Goal: Find specific page/section: Find specific page/section

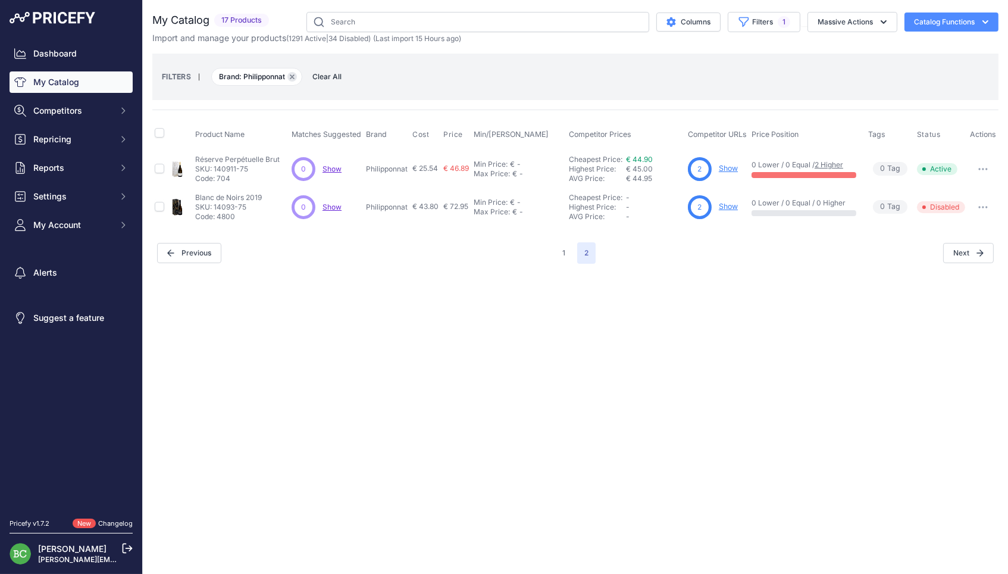
click at [295, 76] on icon "button" at bounding box center [292, 76] width 5 height 5
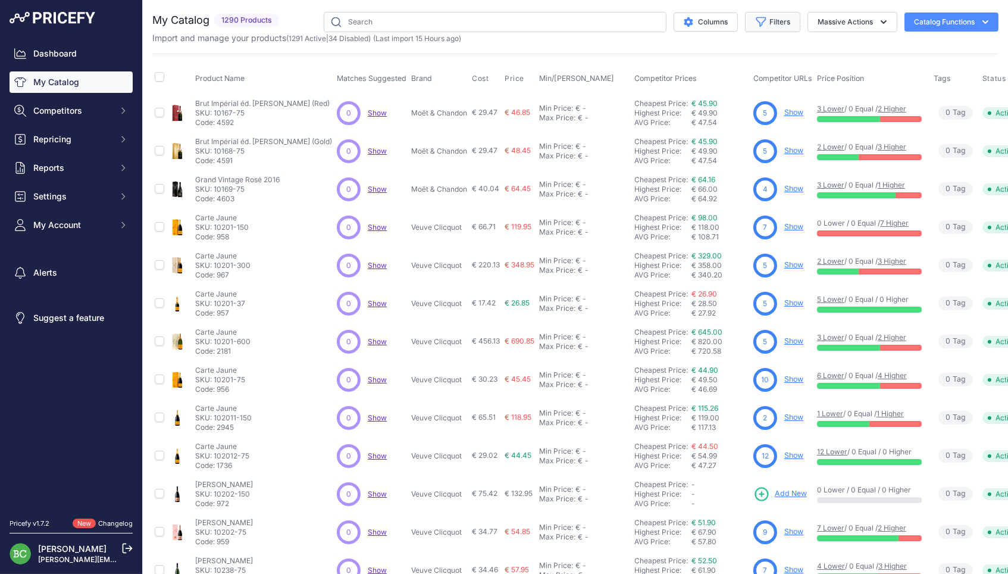
click at [769, 22] on button "Filters" at bounding box center [772, 22] width 55 height 20
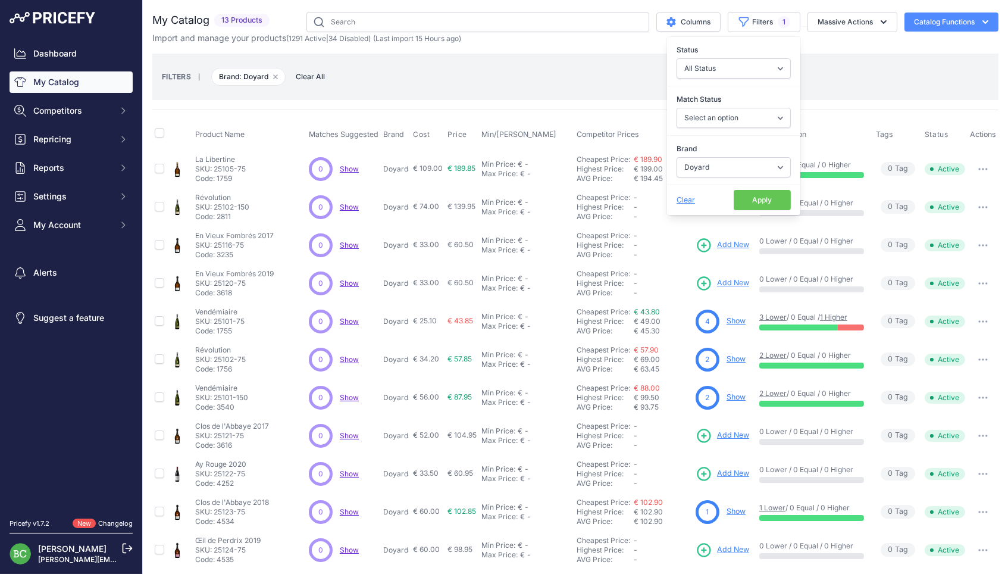
click at [382, 118] on div "Product Name Matches Suggested Brand Cost" at bounding box center [575, 378] width 846 height 536
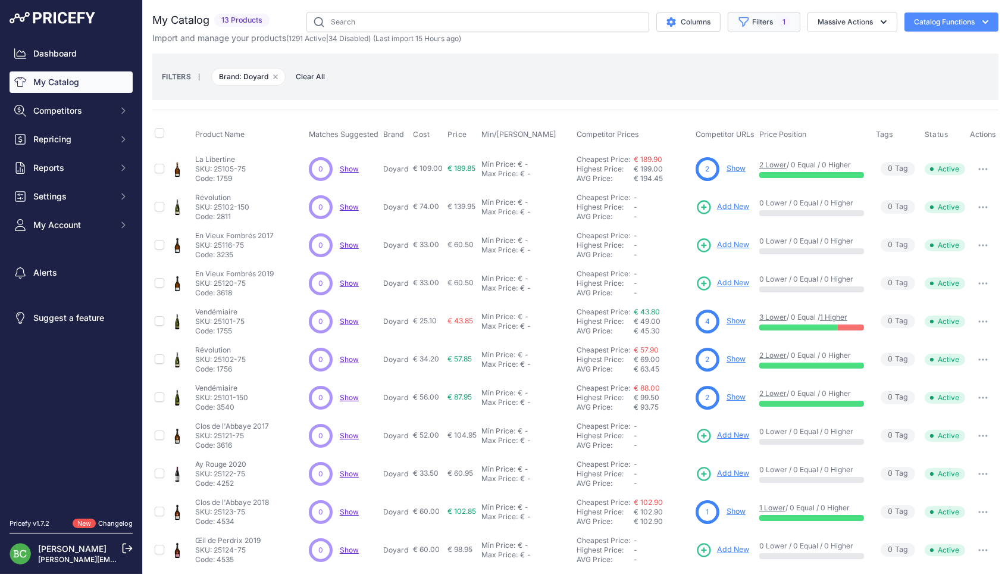
click at [767, 28] on button "Filters 1" at bounding box center [764, 22] width 73 height 20
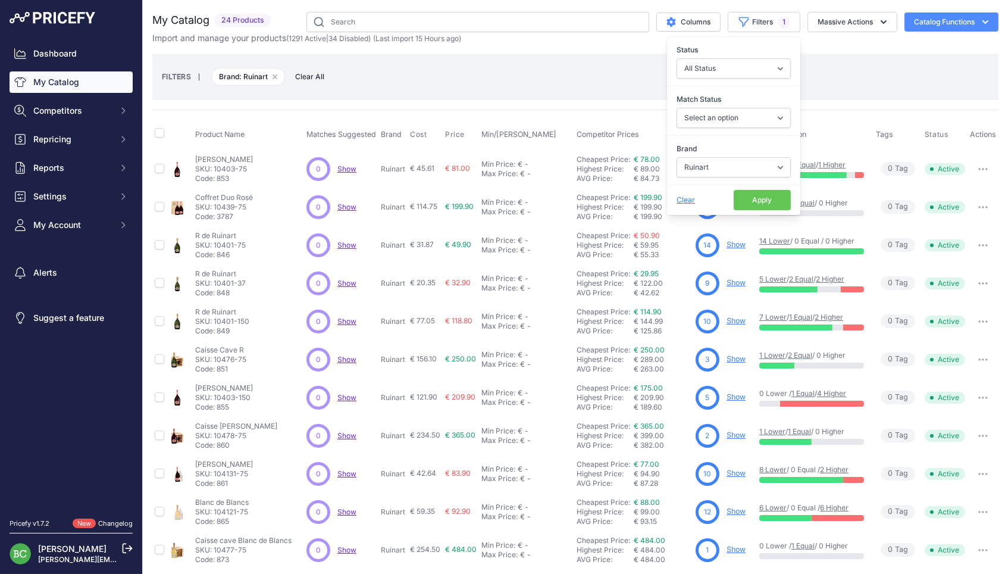
click at [595, 110] on div "Product Name Matches Suggested Brand Cost" at bounding box center [575, 416] width 846 height 612
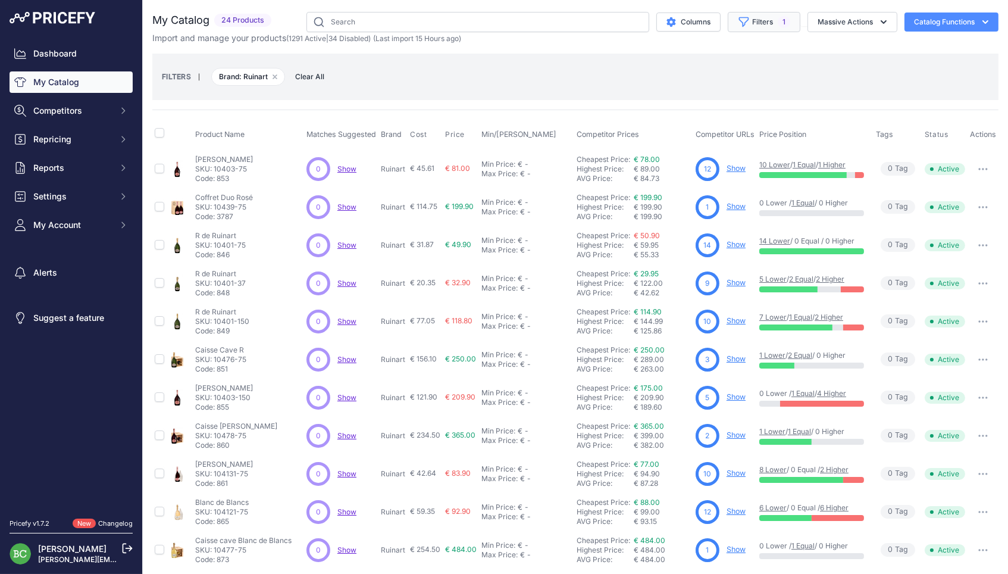
drag, startPoint x: 757, startPoint y: 27, endPoint x: 749, endPoint y: 27, distance: 8.3
click at [757, 27] on button "Filters 1" at bounding box center [764, 22] width 73 height 20
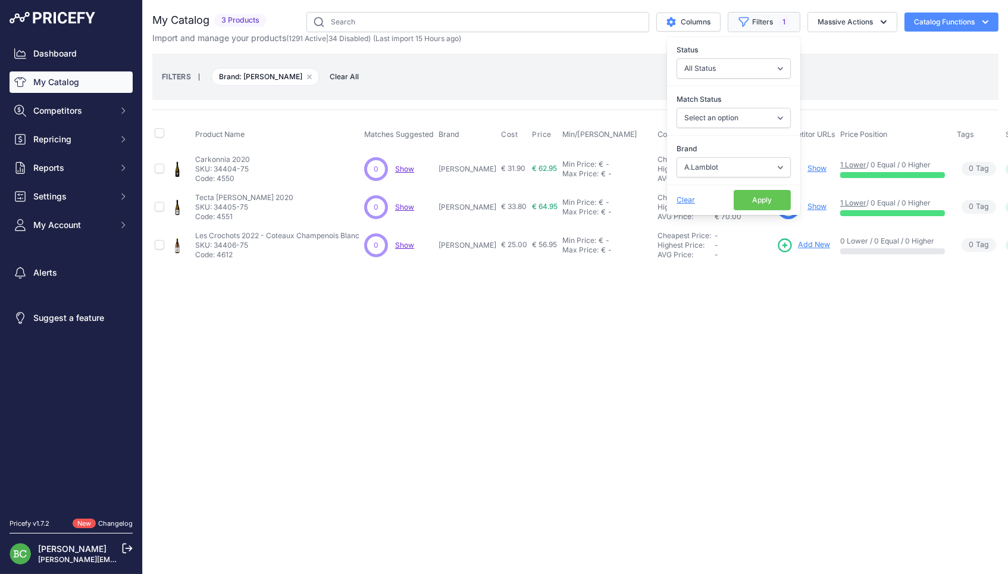
click at [762, 21] on button "Filters 1" at bounding box center [764, 22] width 73 height 20
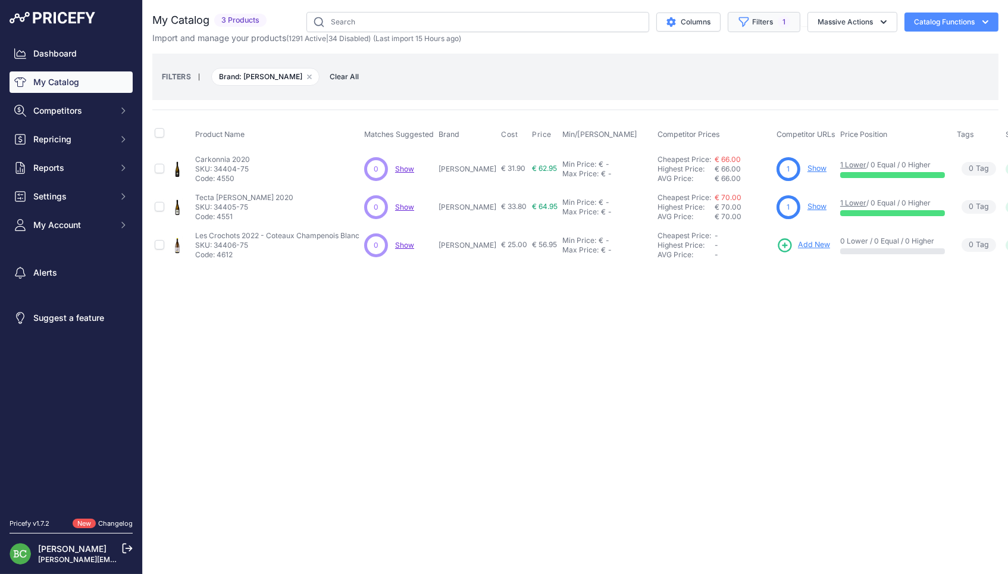
click at [762, 21] on button "Filters 1" at bounding box center [764, 22] width 73 height 20
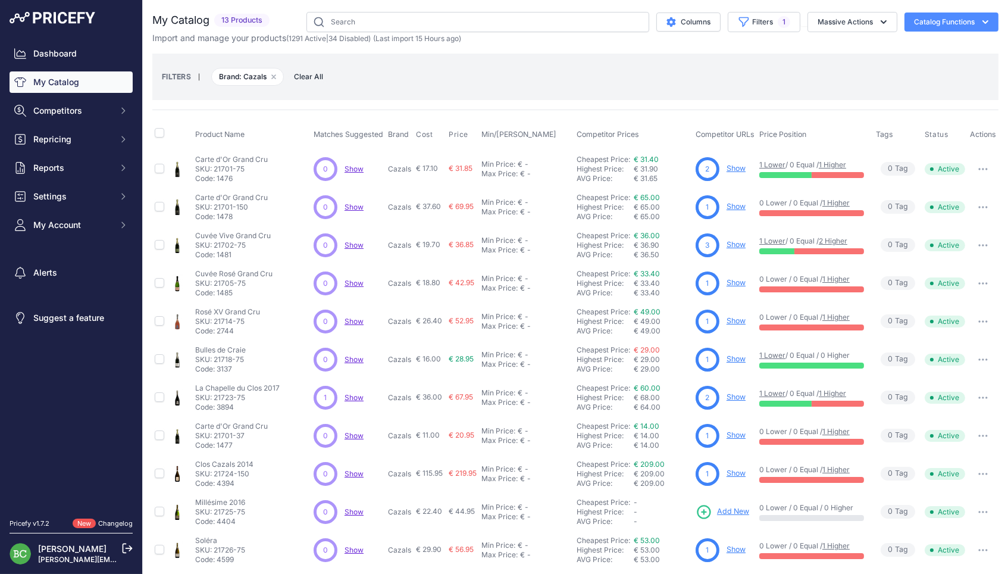
click at [535, 109] on div "My Catalog 13 Products" at bounding box center [575, 328] width 846 height 633
click at [751, 23] on button "Filters 1" at bounding box center [764, 22] width 73 height 20
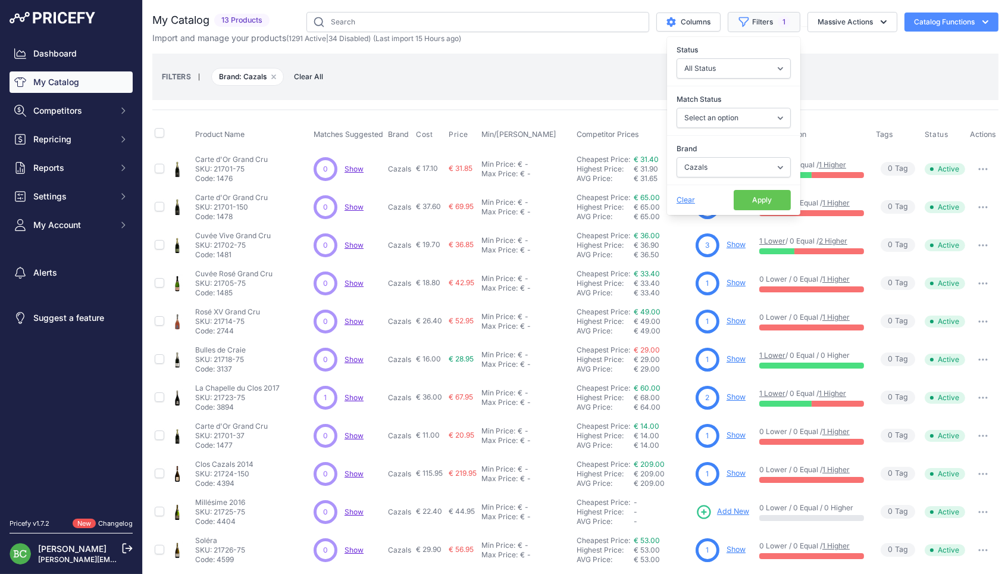
click at [767, 30] on button "Filters 1" at bounding box center [764, 22] width 73 height 20
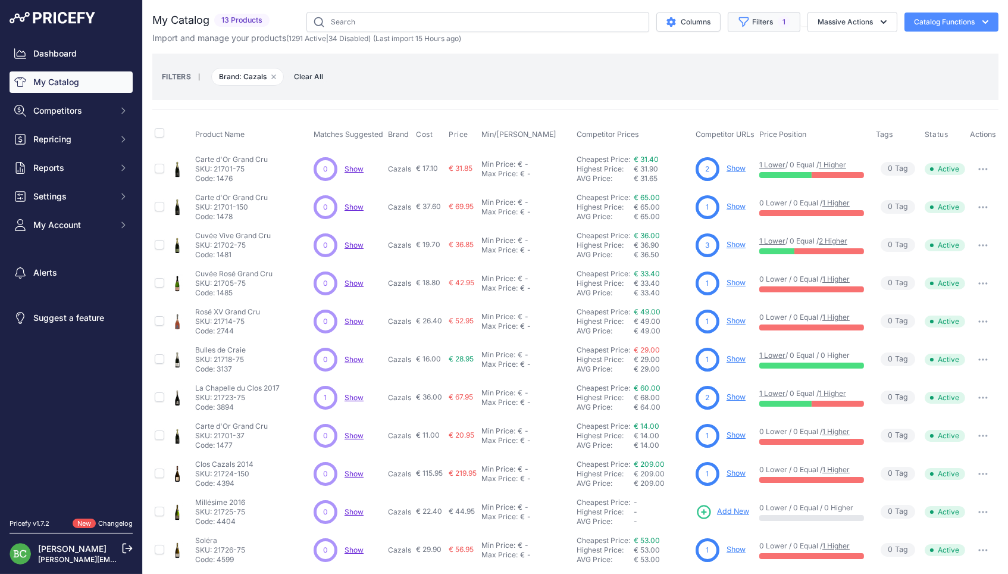
click at [762, 23] on button "Filters 1" at bounding box center [764, 22] width 73 height 20
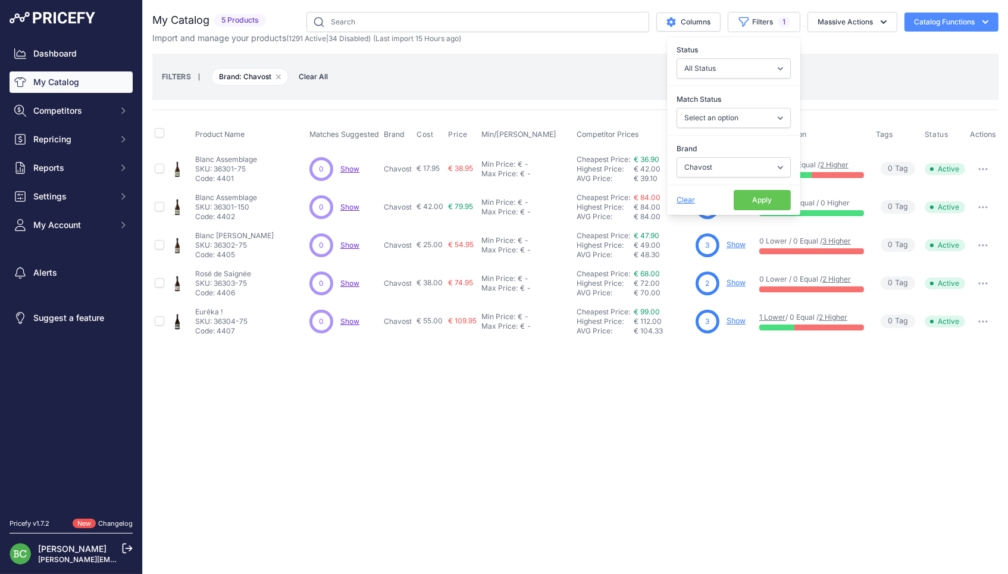
click at [727, 352] on div "Close You are not connected to the internet." at bounding box center [575, 287] width 865 height 574
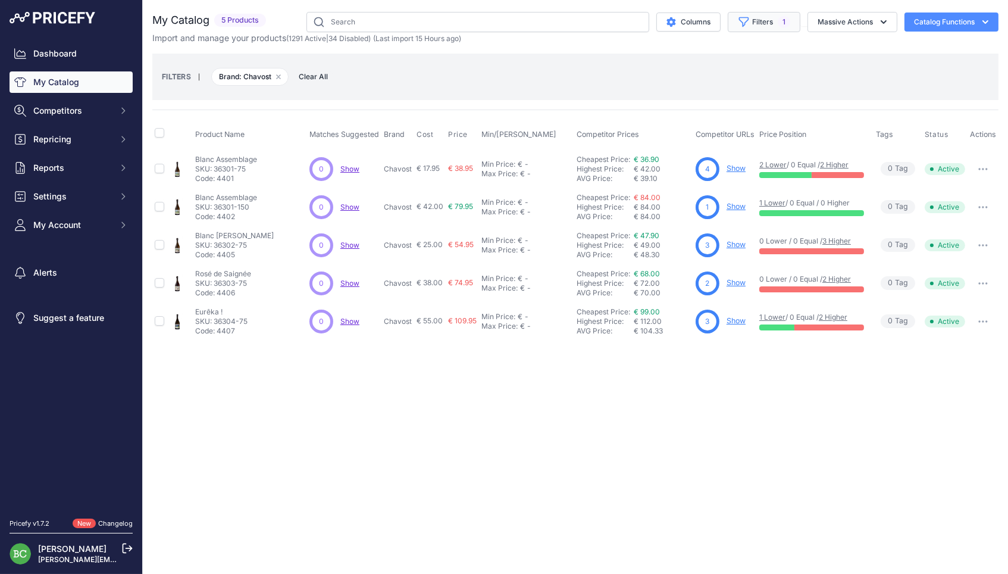
click at [763, 23] on button "Filters 1" at bounding box center [764, 22] width 73 height 20
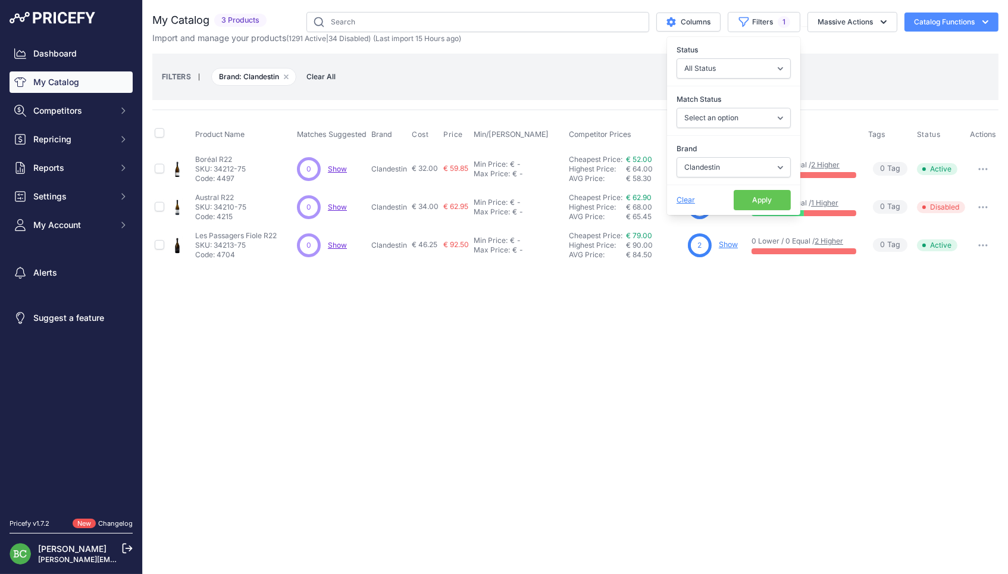
click at [761, 378] on div "Close You are not connected to the internet." at bounding box center [575, 287] width 865 height 574
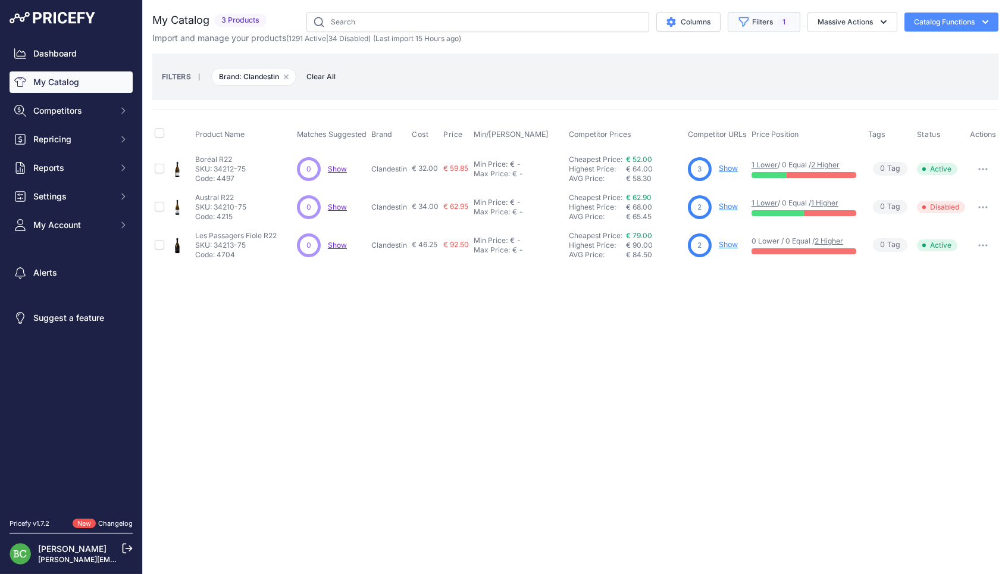
click at [764, 29] on button "Filters 1" at bounding box center [764, 22] width 73 height 20
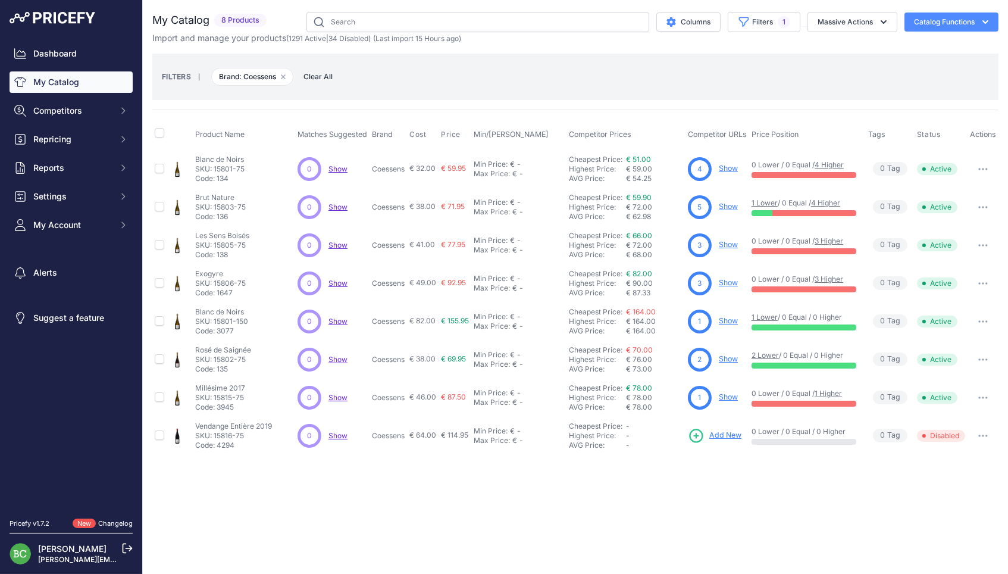
click at [663, 501] on div "Close You are not connected to the internet." at bounding box center [575, 287] width 865 height 574
click at [757, 26] on button "Filters 1" at bounding box center [764, 22] width 73 height 20
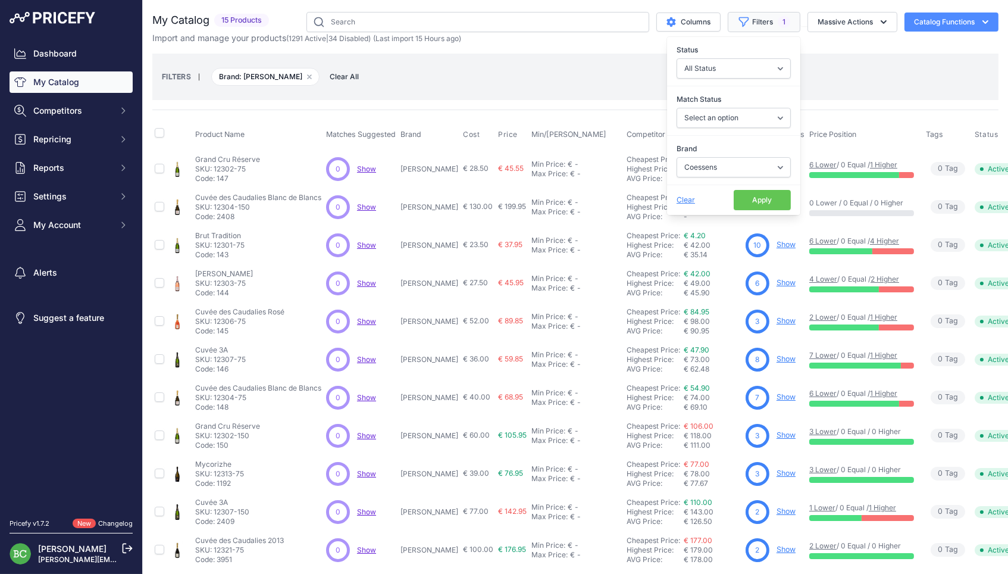
click at [772, 26] on button "Filters 1" at bounding box center [764, 22] width 73 height 20
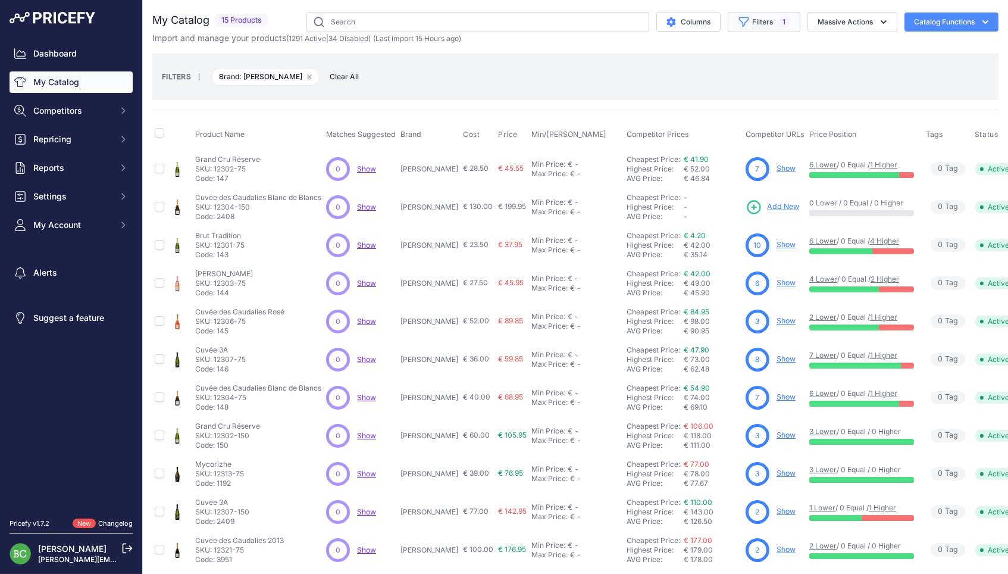
click at [756, 25] on button "Filters 1" at bounding box center [764, 22] width 73 height 20
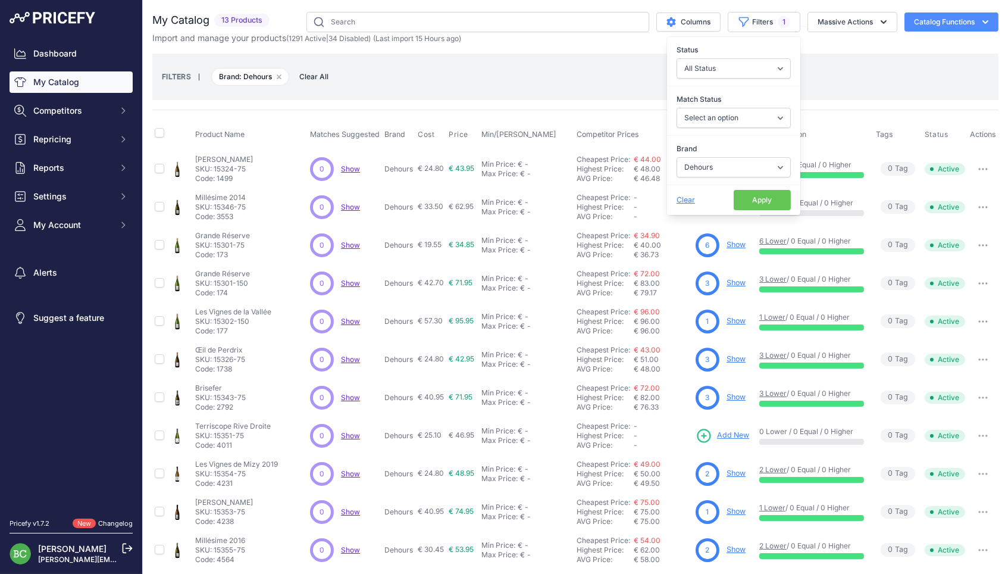
click at [762, 198] on button "Apply" at bounding box center [762, 200] width 57 height 20
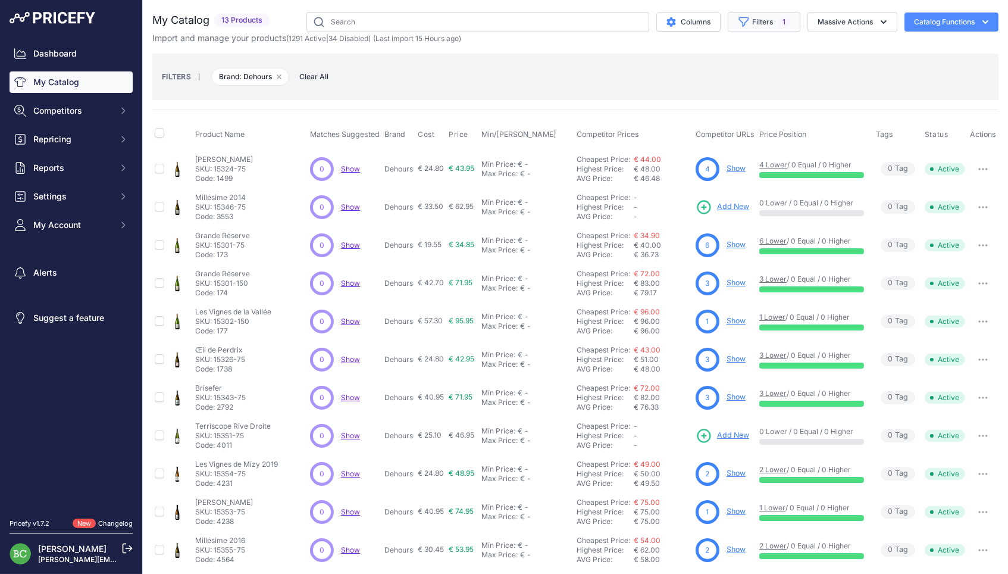
click at [761, 24] on button "Filters 1" at bounding box center [764, 22] width 73 height 20
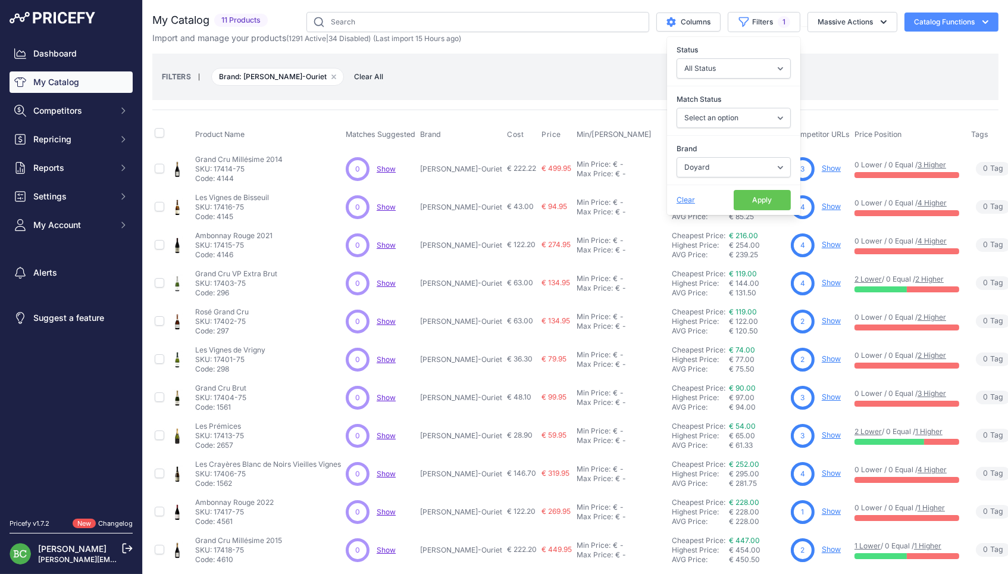
click at [767, 199] on button "Apply" at bounding box center [762, 200] width 57 height 20
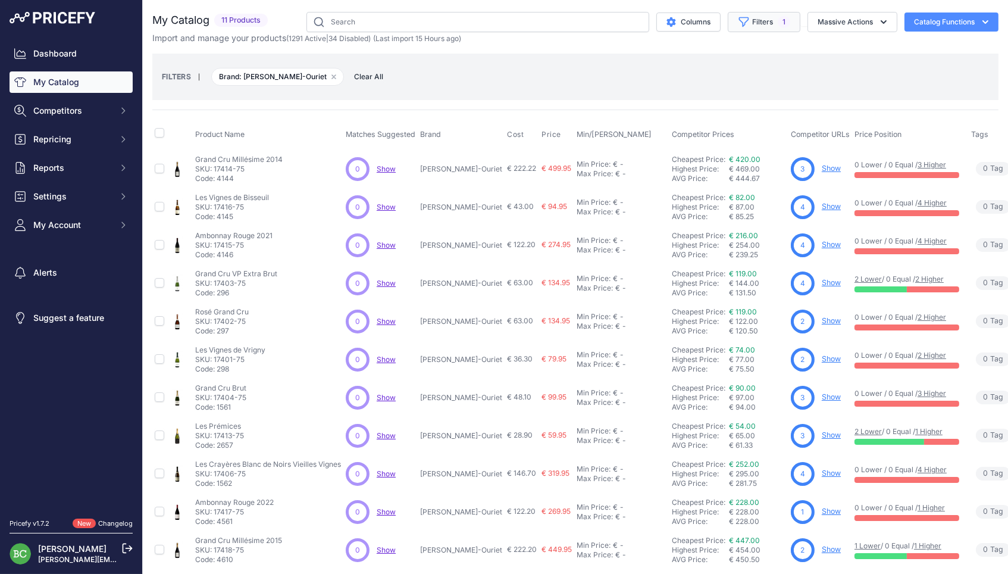
click at [748, 23] on button "Filters 1" at bounding box center [764, 22] width 73 height 20
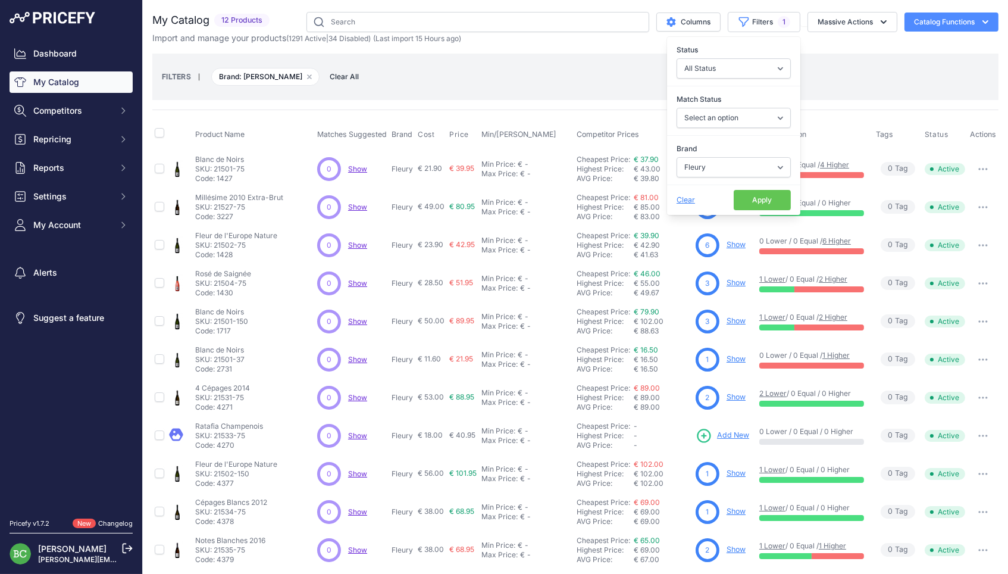
click at [858, 97] on div "FILTERS | Brand: Fleury Remove filter option Clear All" at bounding box center [575, 77] width 846 height 46
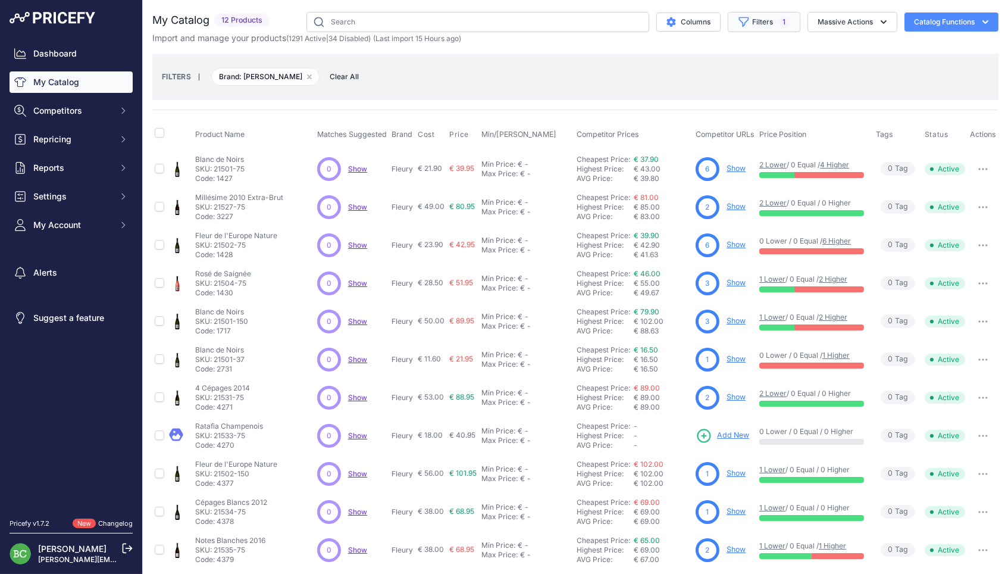
click at [779, 29] on button "Filters 1" at bounding box center [764, 22] width 73 height 20
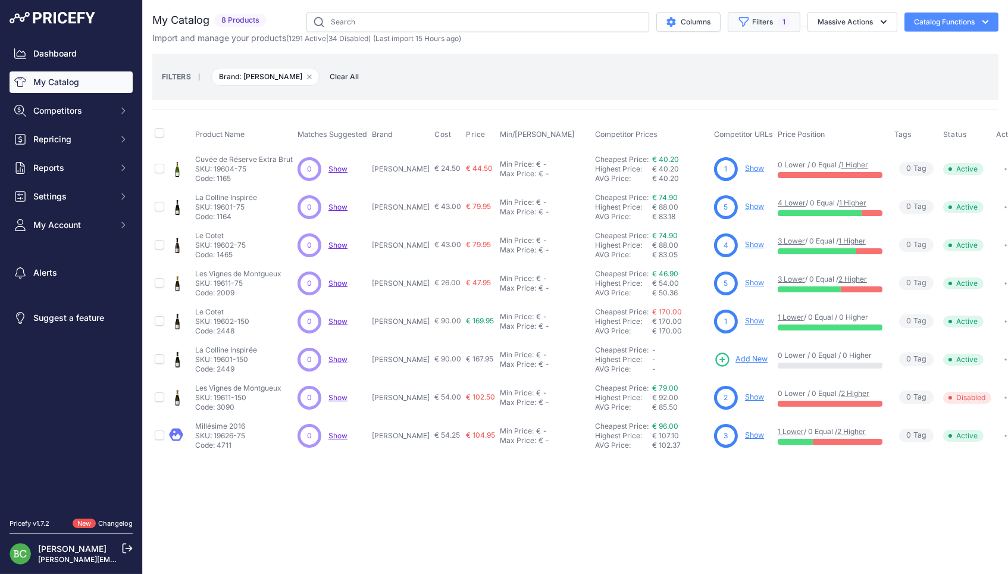
click at [767, 27] on button "Filters 1" at bounding box center [764, 22] width 73 height 20
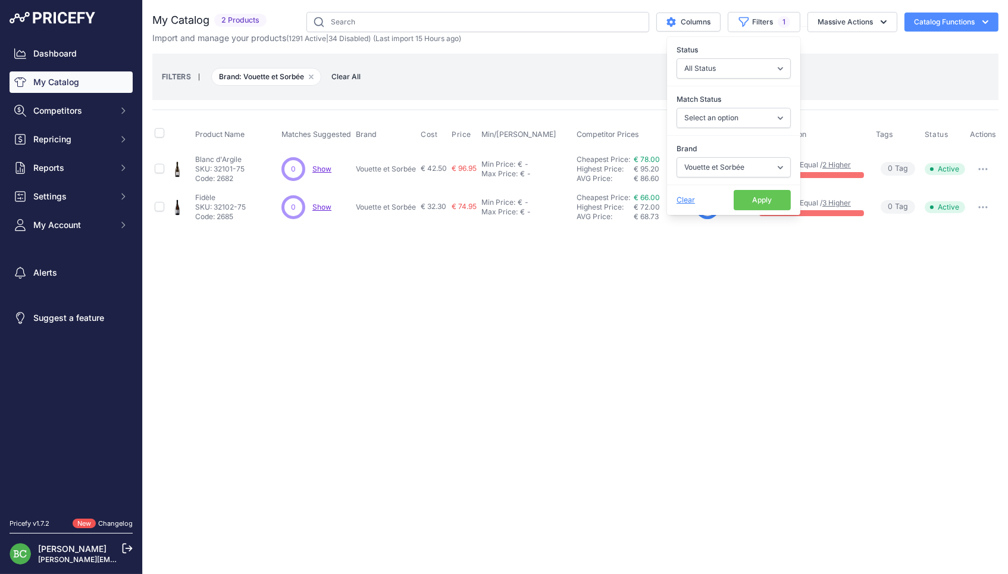
click at [690, 307] on div "Close You are not connected to the internet." at bounding box center [575, 287] width 865 height 574
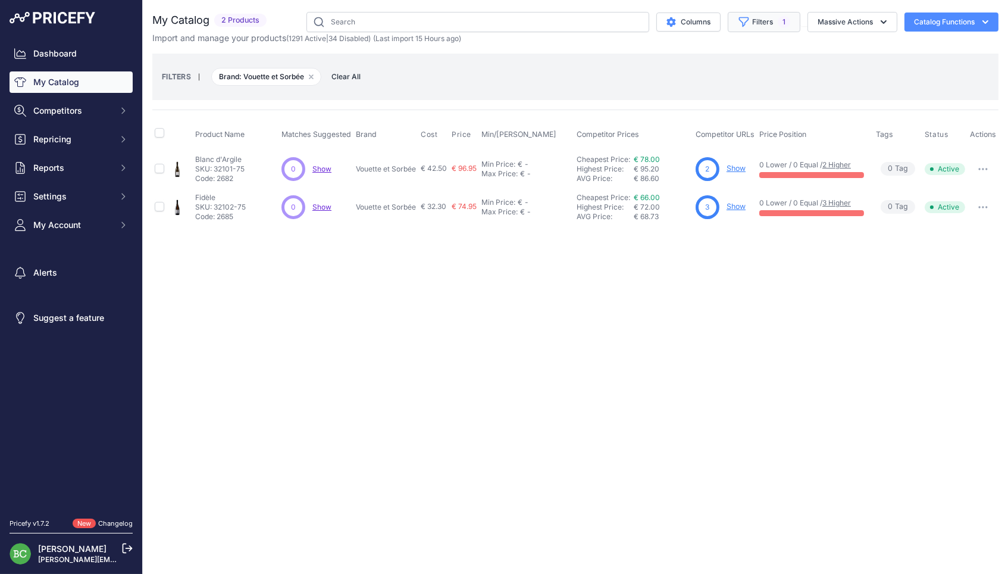
click at [764, 20] on button "Filters 1" at bounding box center [764, 22] width 73 height 20
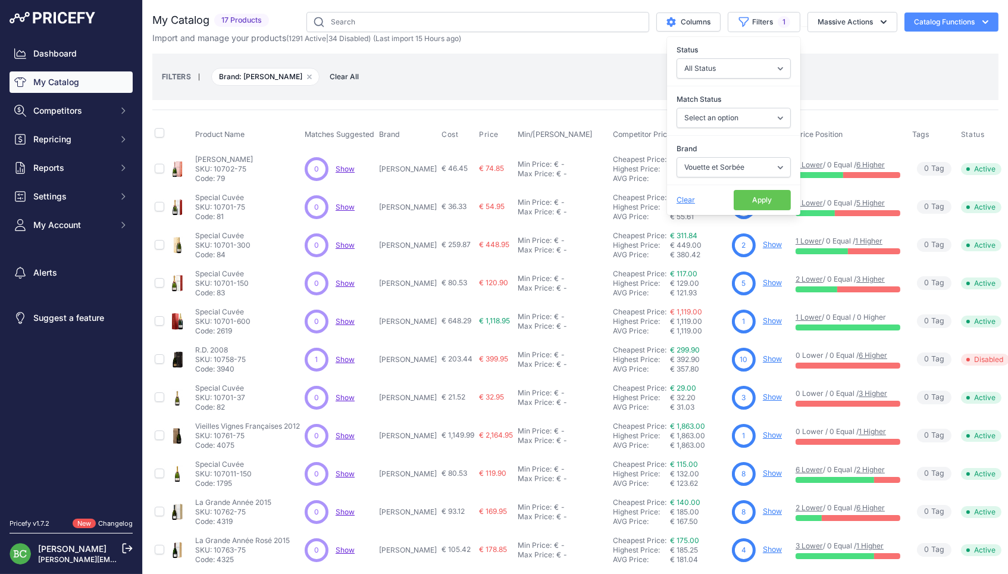
click at [756, 197] on button "Apply" at bounding box center [762, 200] width 57 height 20
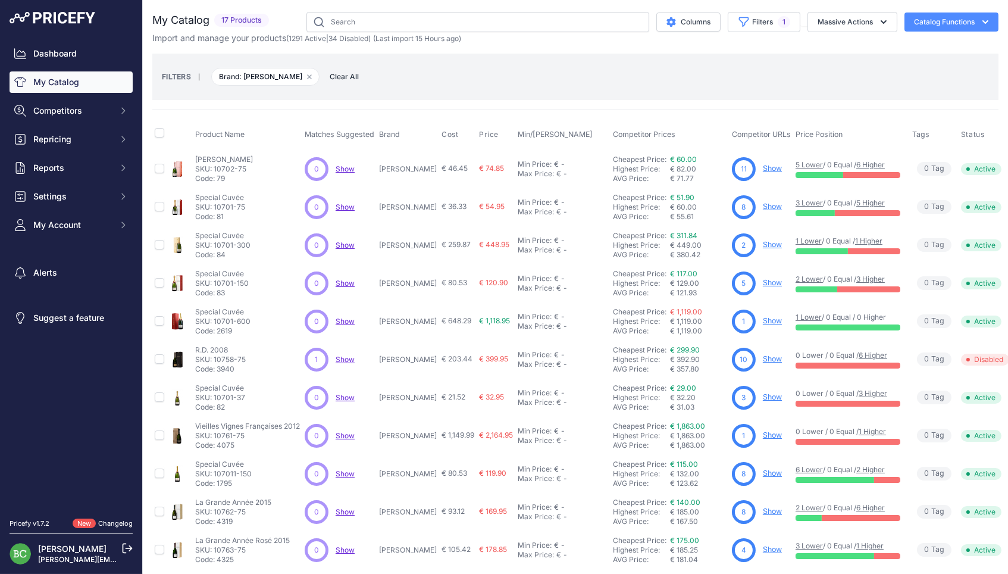
click at [636, 104] on div "My Catalog 17 Products" at bounding box center [575, 385] width 846 height 747
drag, startPoint x: 761, startPoint y: 22, endPoint x: 754, endPoint y: 29, distance: 10.1
click at [761, 22] on button "Filters 1" at bounding box center [764, 22] width 73 height 20
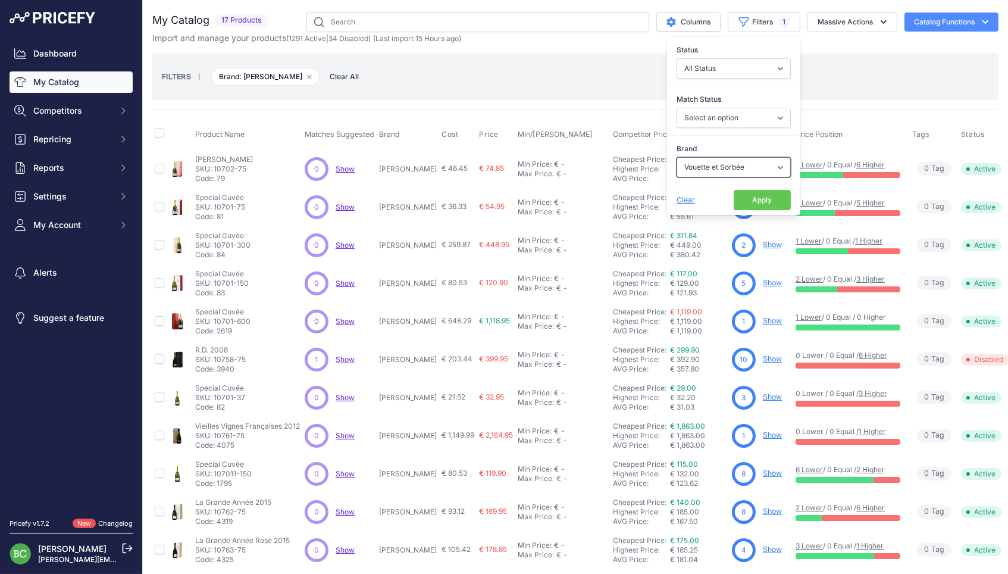
select select "Ruinart"
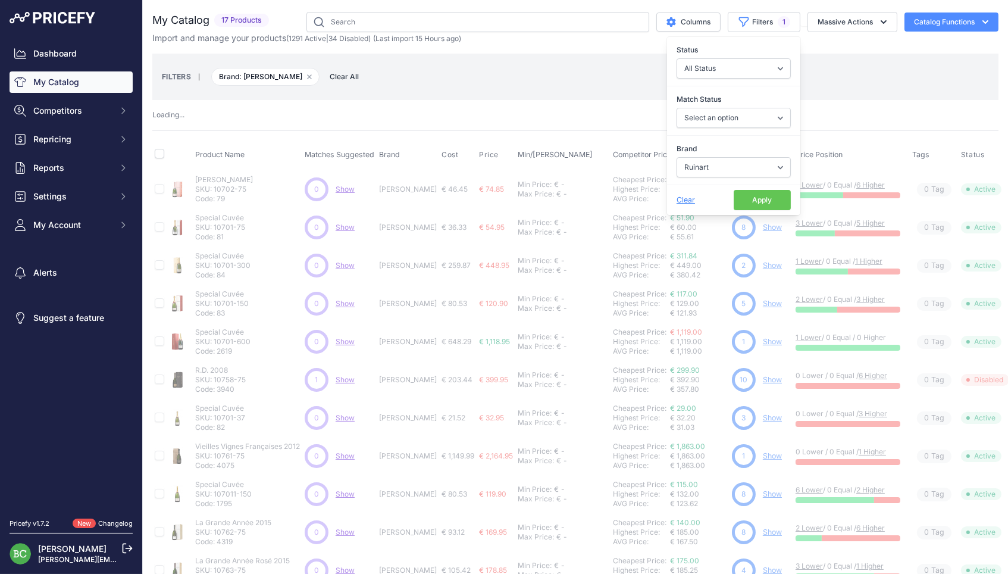
click at [755, 202] on button "Apply" at bounding box center [762, 200] width 57 height 20
